Goal: Check status: Verify the current state of an ongoing process or item

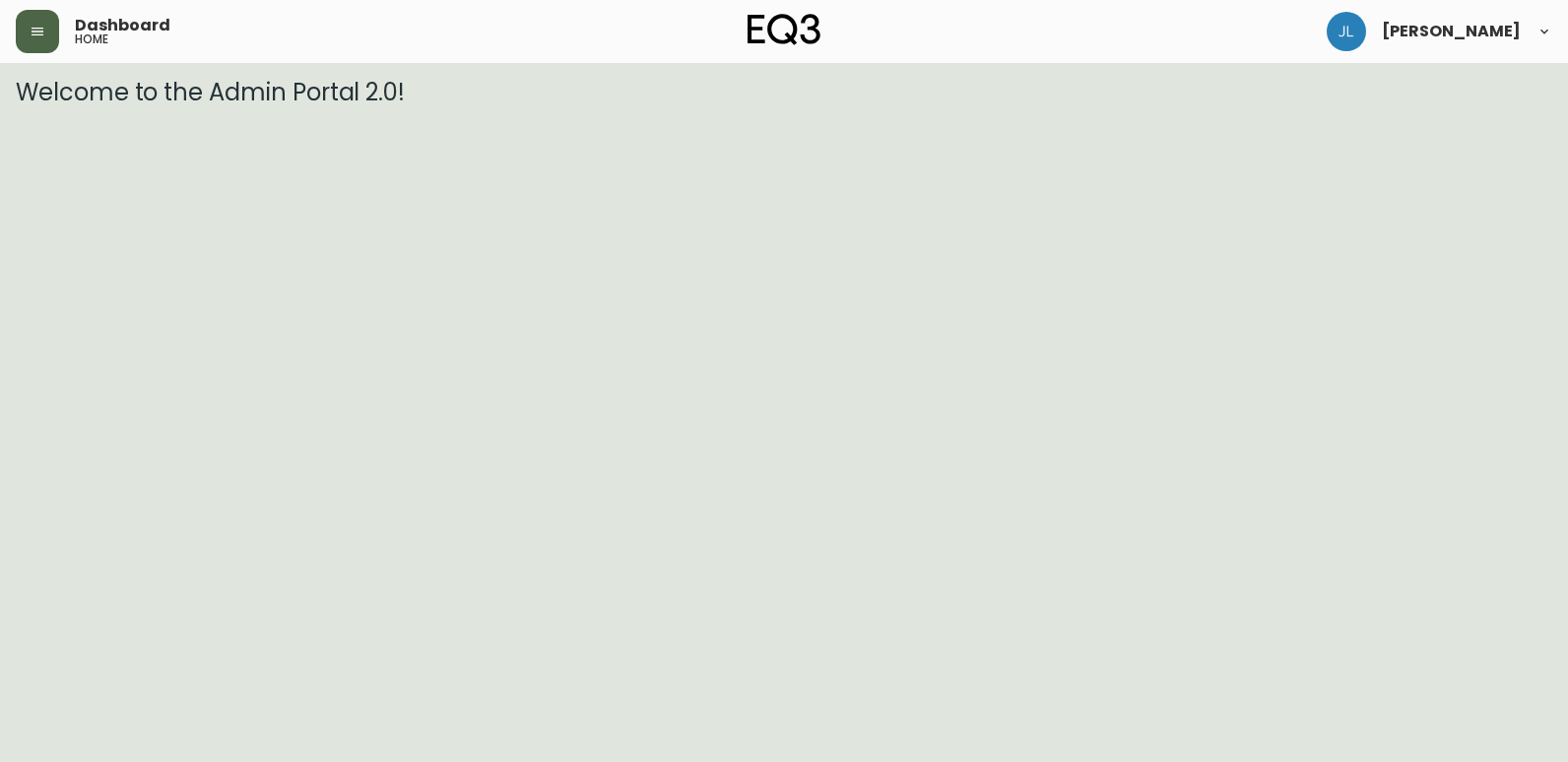
click at [34, 24] on icon "button" at bounding box center [38, 32] width 16 height 16
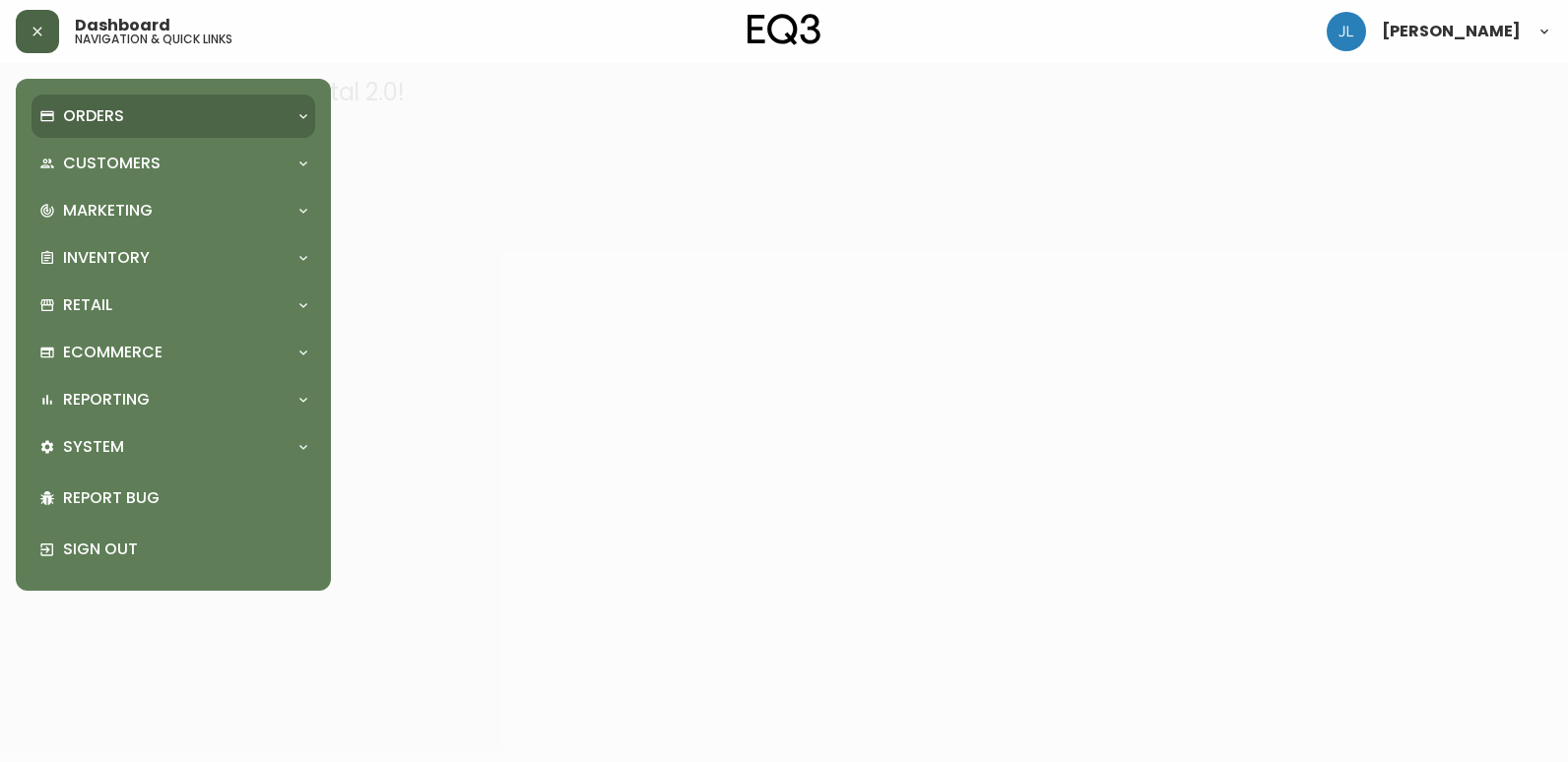
click at [89, 119] on p "Orders" at bounding box center [94, 117] width 61 height 22
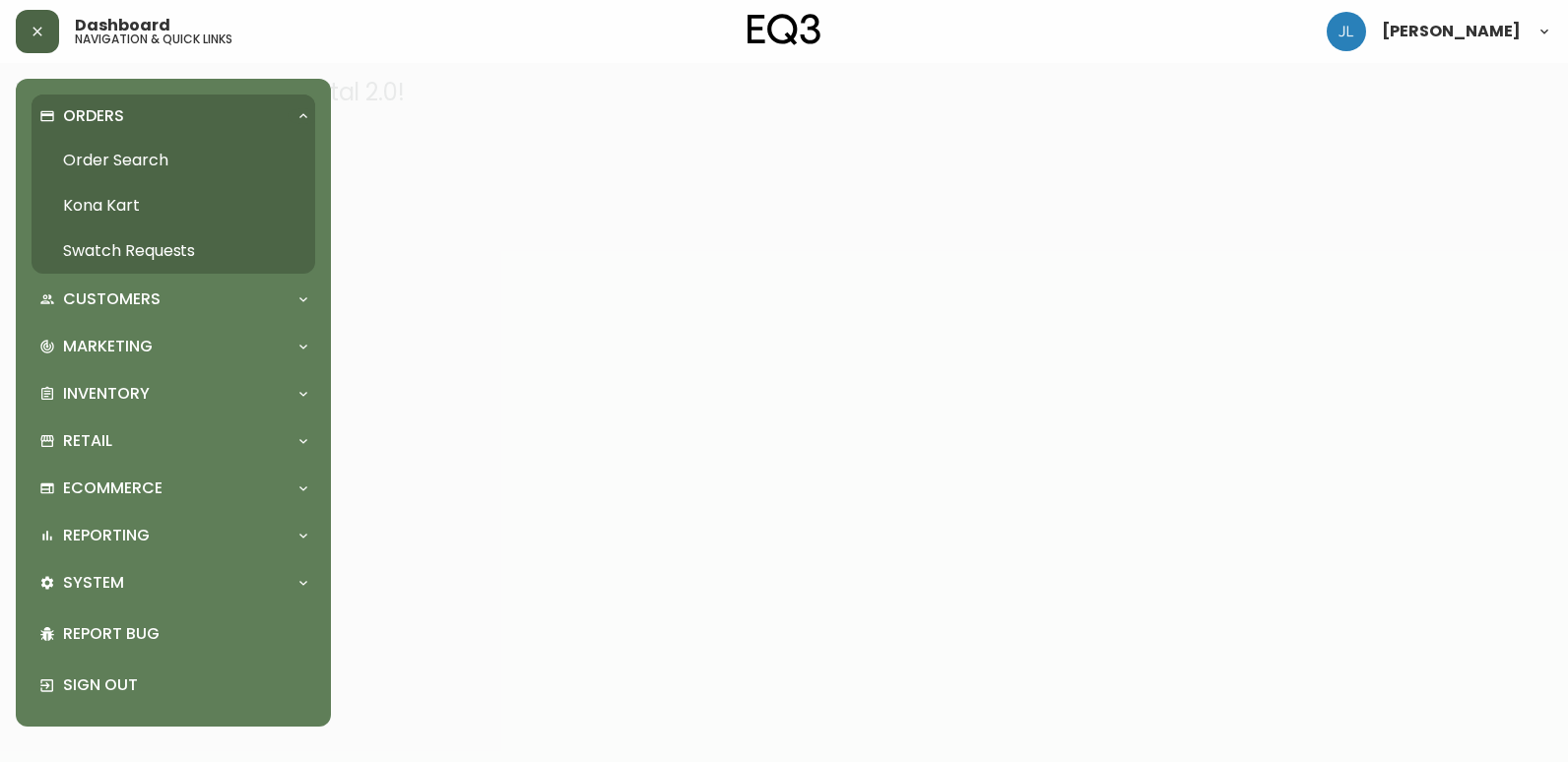
click at [131, 160] on link "Order Search" at bounding box center [173, 160] width 284 height 45
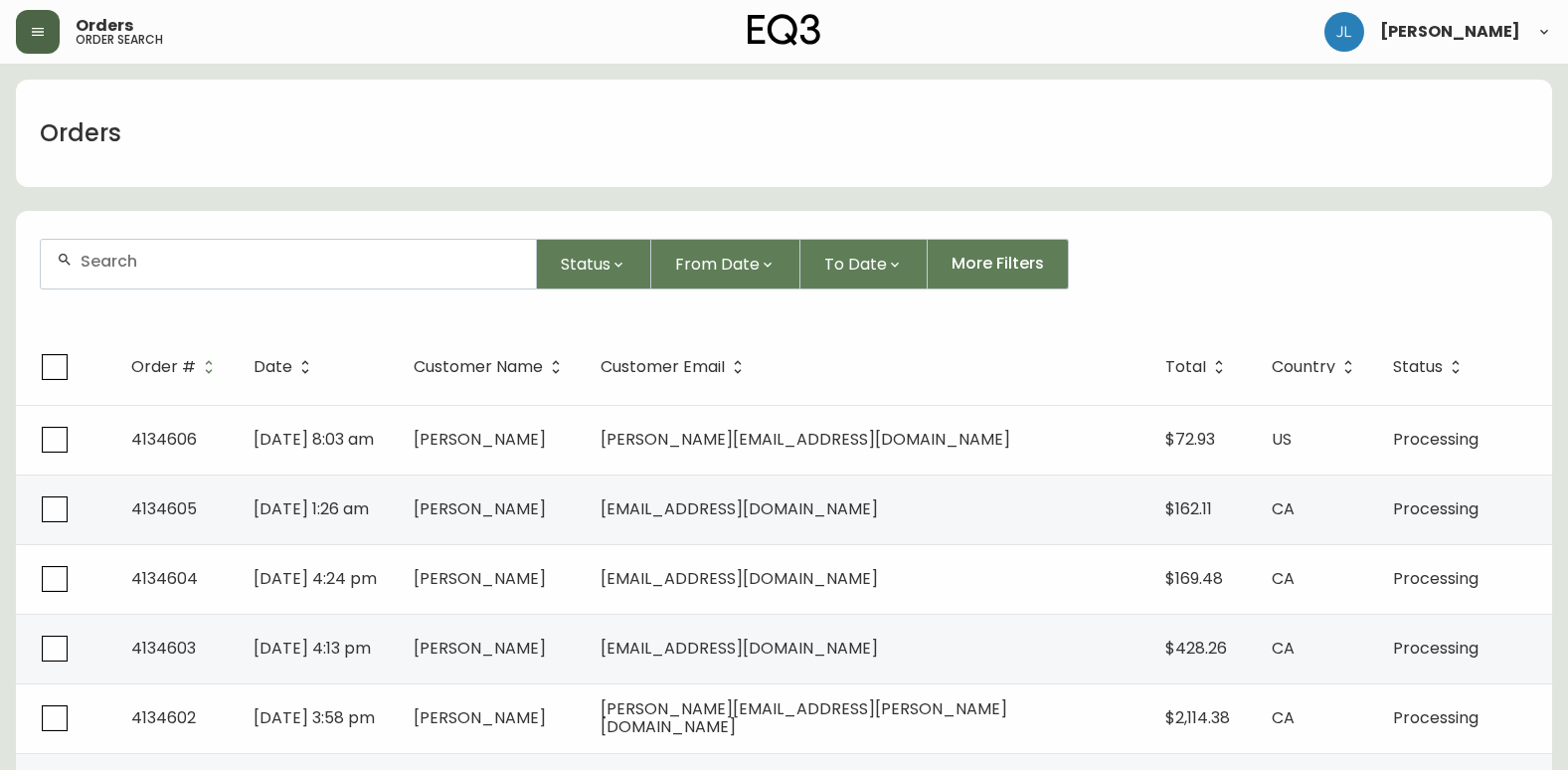
click at [1186, 52] on div "Orders order search [PERSON_NAME]" at bounding box center [784, 32] width 1536 height 64
click at [188, 282] on div at bounding box center [288, 264] width 495 height 49
paste input "4133284"
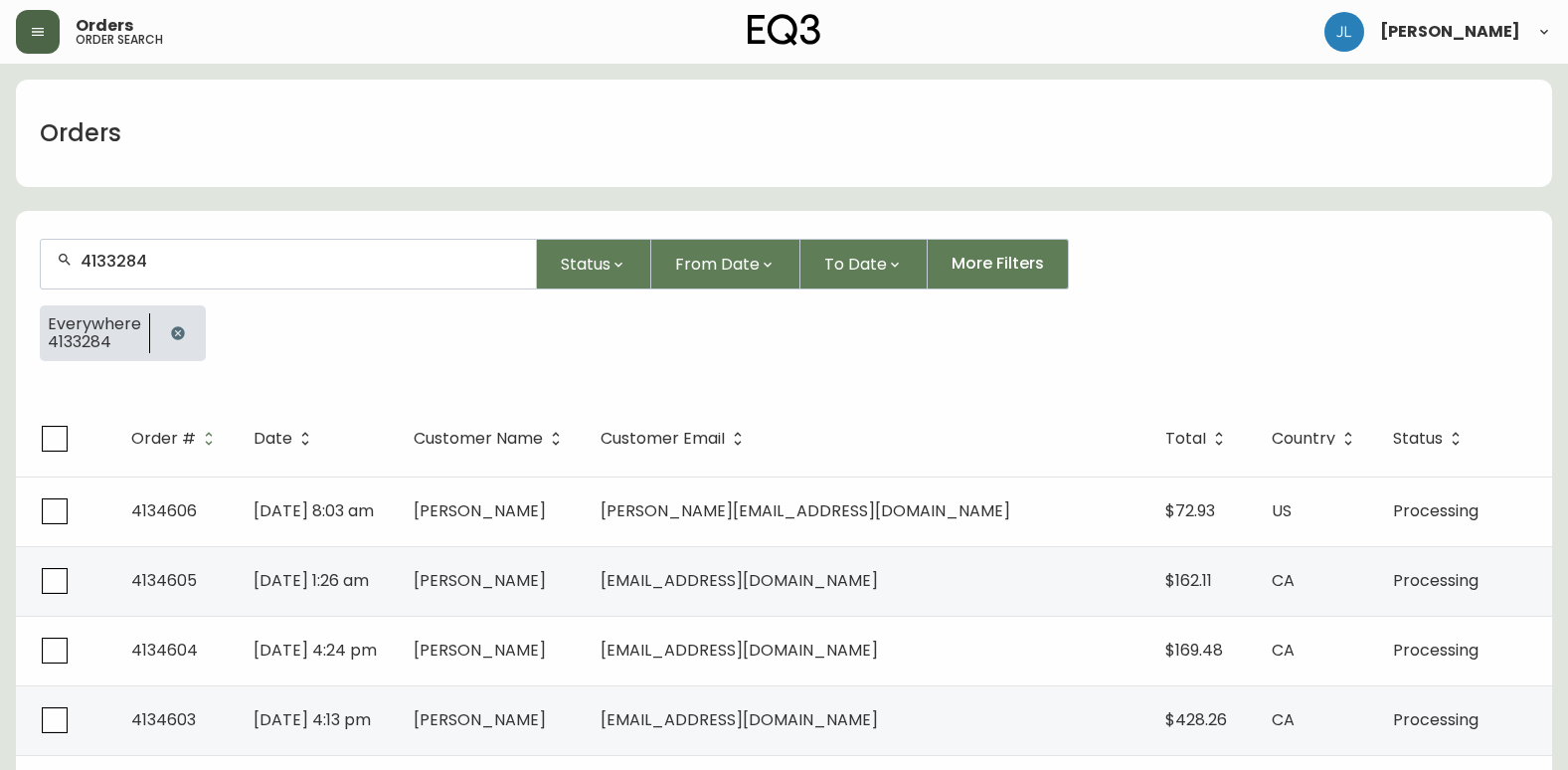
type input "4133284"
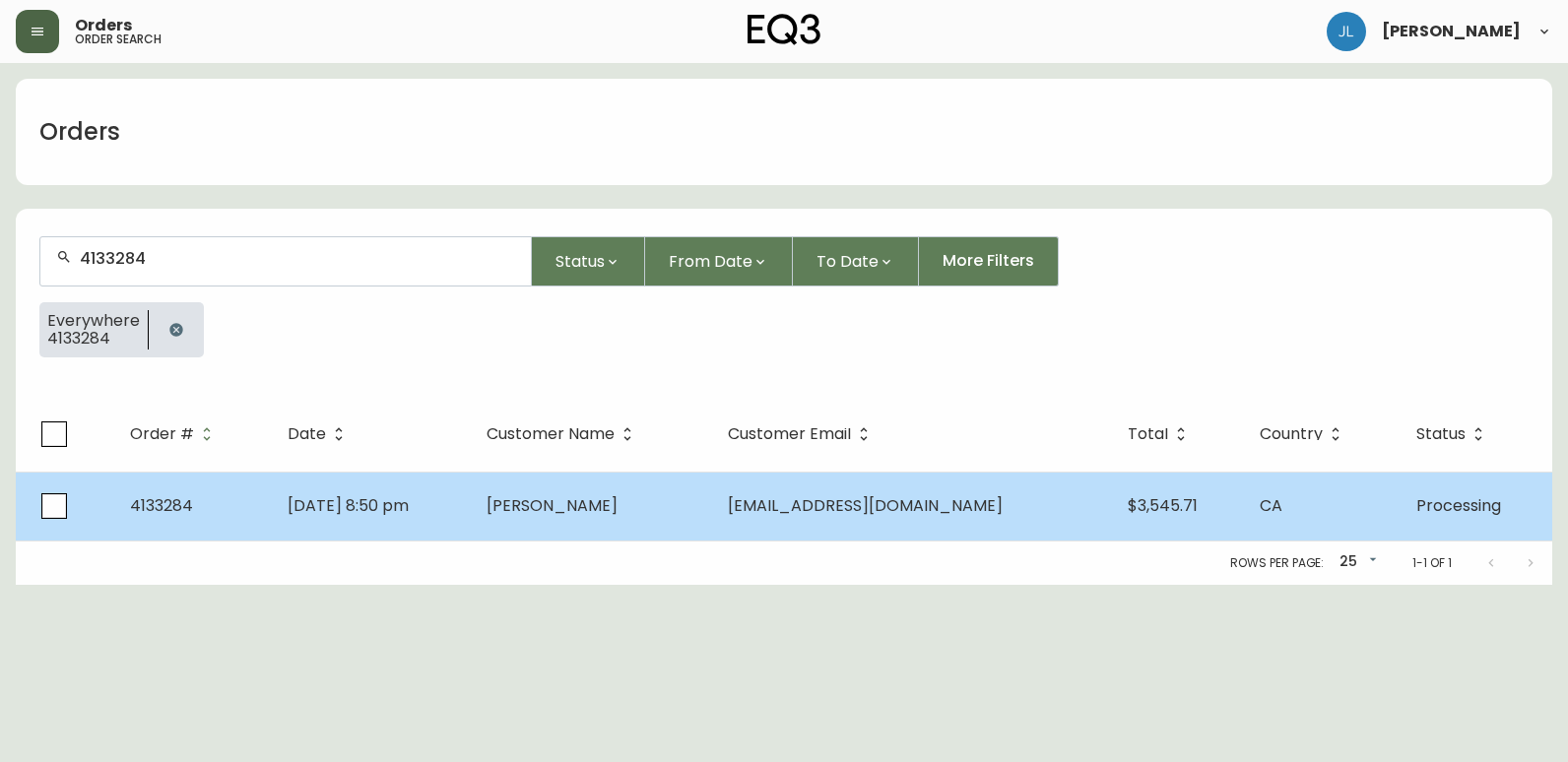
click at [712, 512] on td "[PERSON_NAME]" at bounding box center [591, 506] width 241 height 69
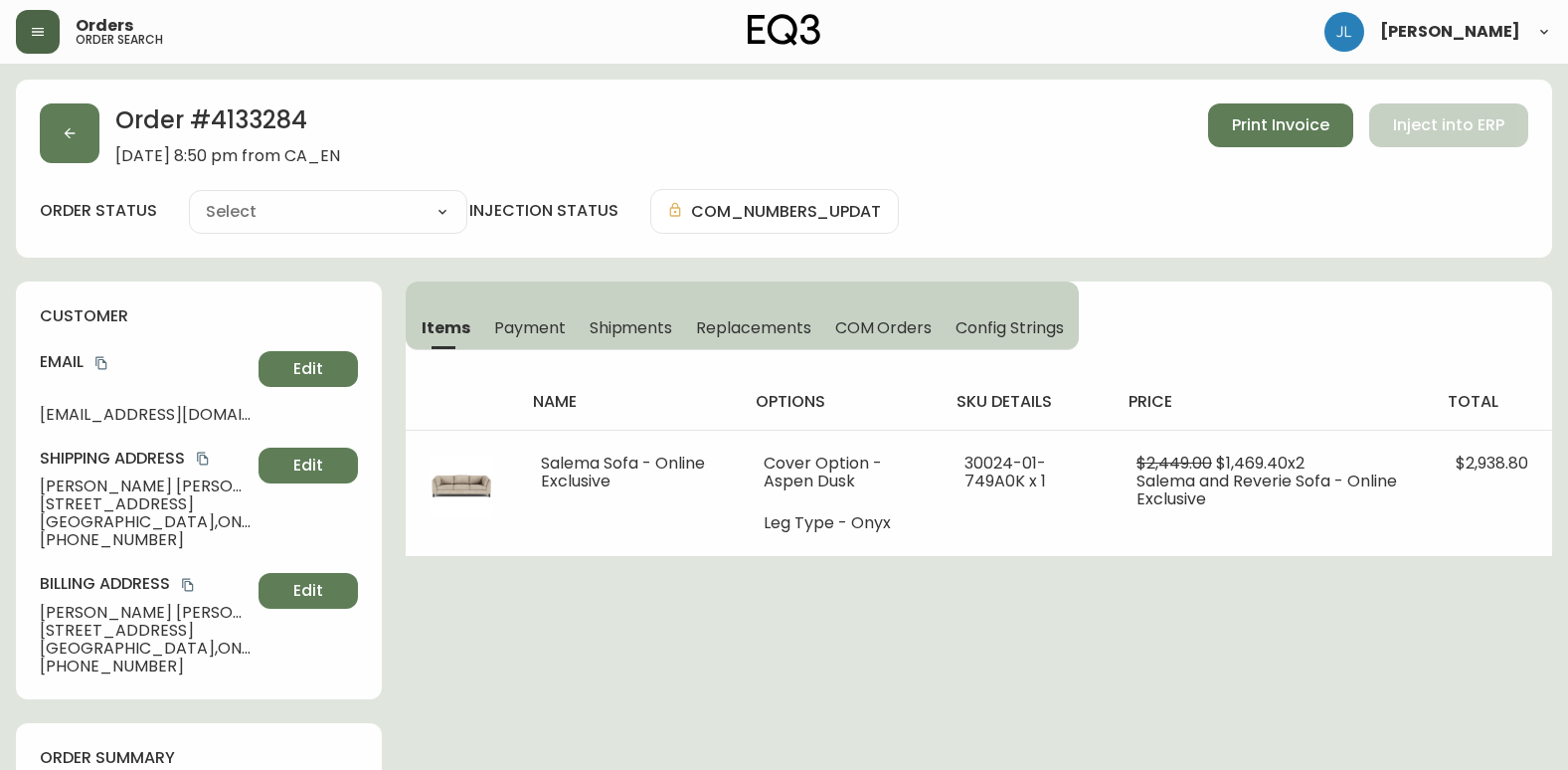
type input "Processing"
select select "PROCESSING"
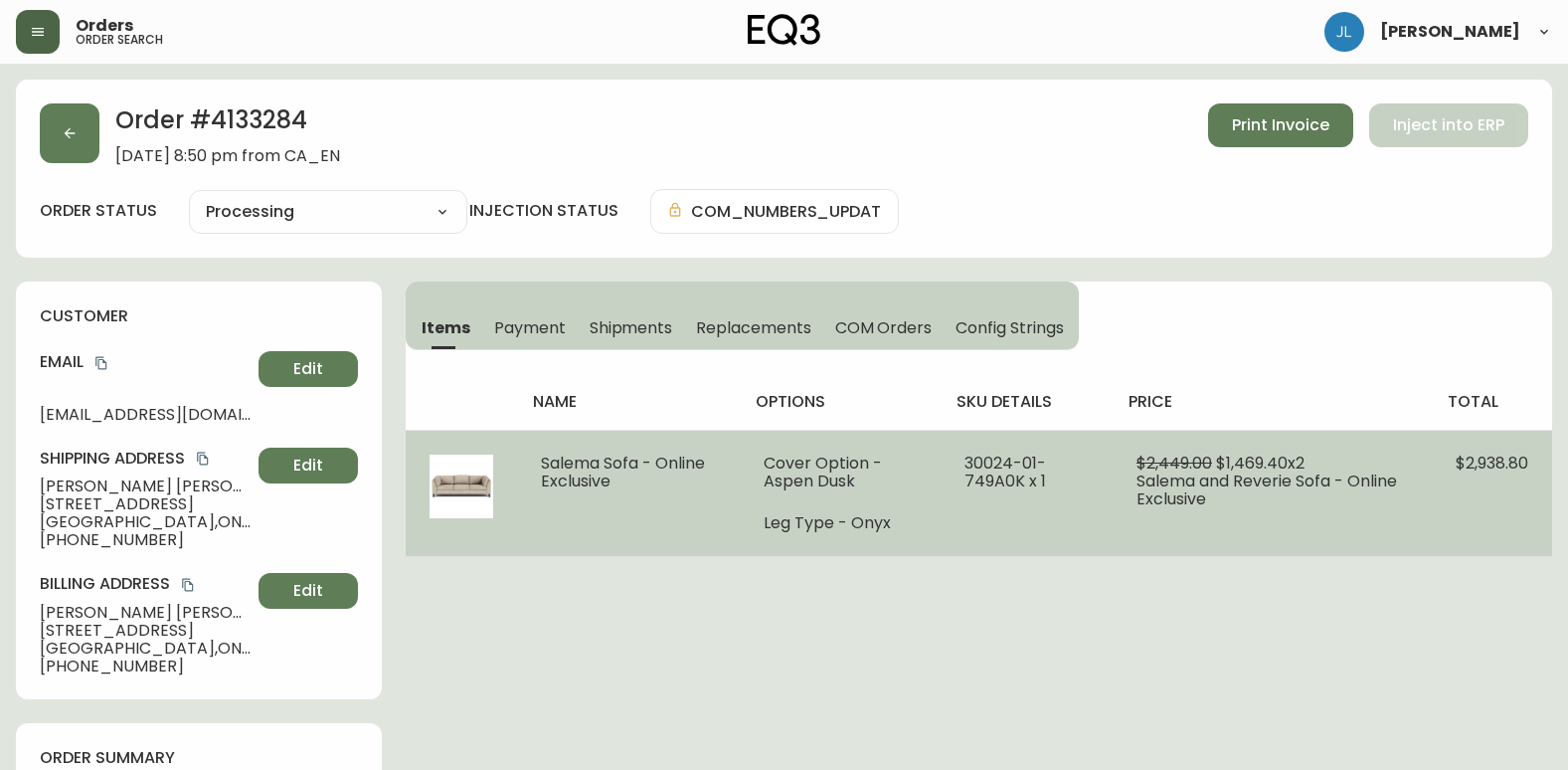
drag, startPoint x: 1453, startPoint y: 678, endPoint x: 1166, endPoint y: 482, distance: 347.5
